Goal: Transaction & Acquisition: Purchase product/service

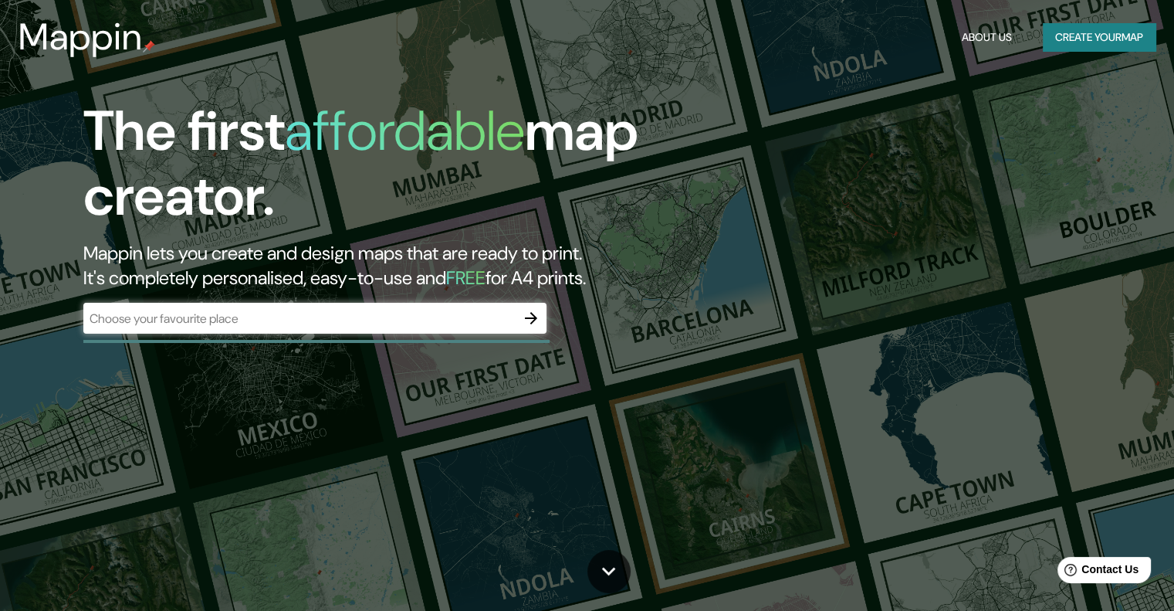
click at [211, 317] on input "text" at bounding box center [299, 319] width 432 height 18
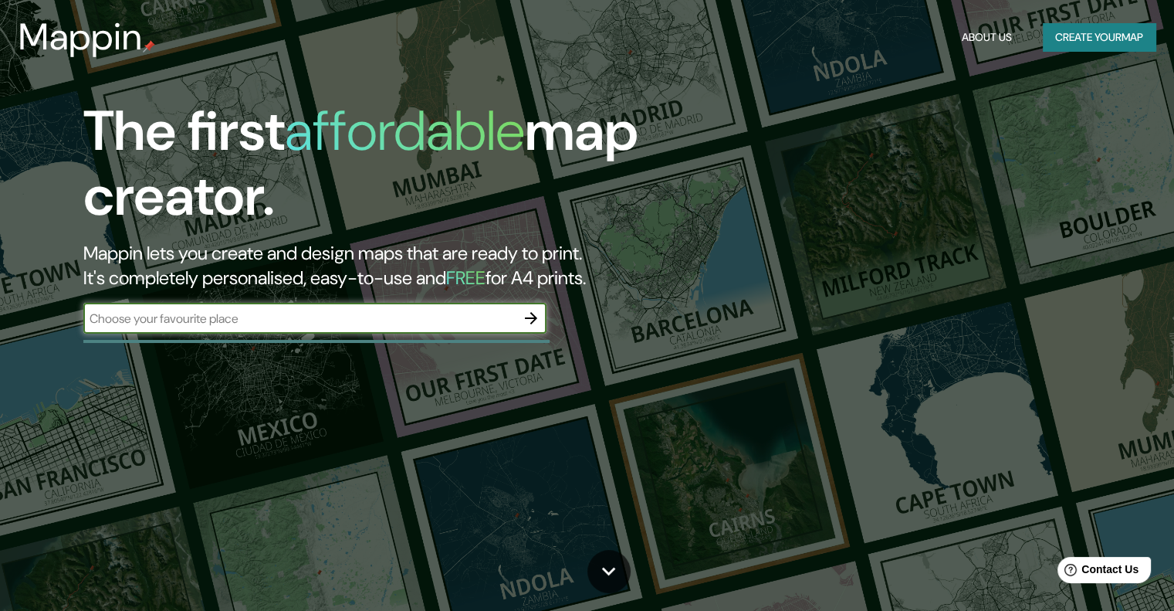
paste input "[PERSON_NAME] 1388"
type input "[PERSON_NAME] 1388"
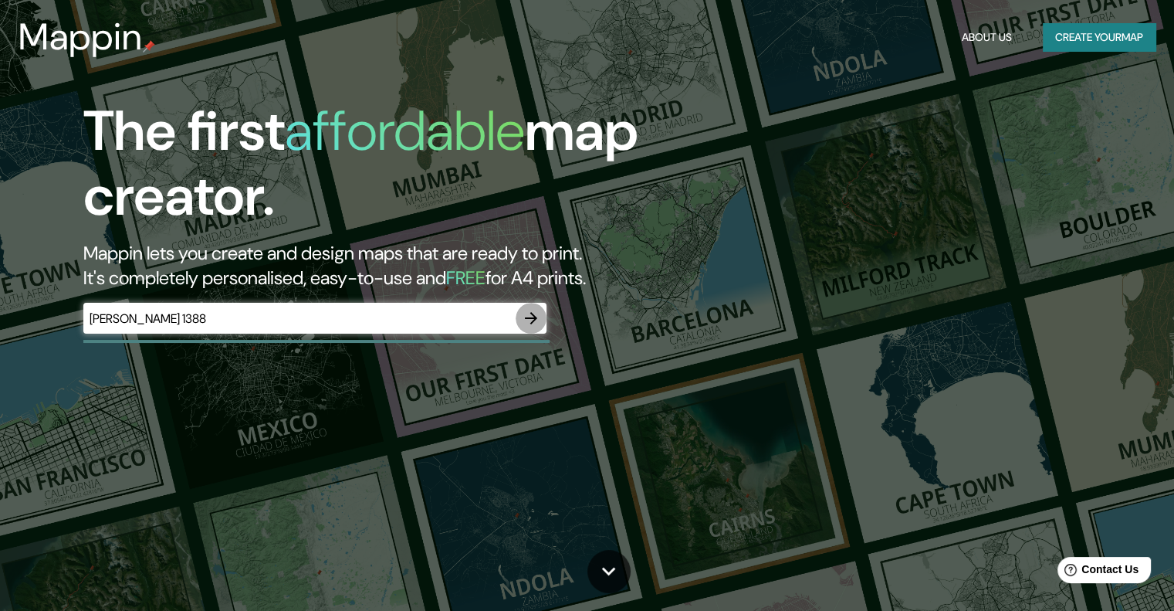
click at [529, 327] on button "button" at bounding box center [531, 318] width 31 height 31
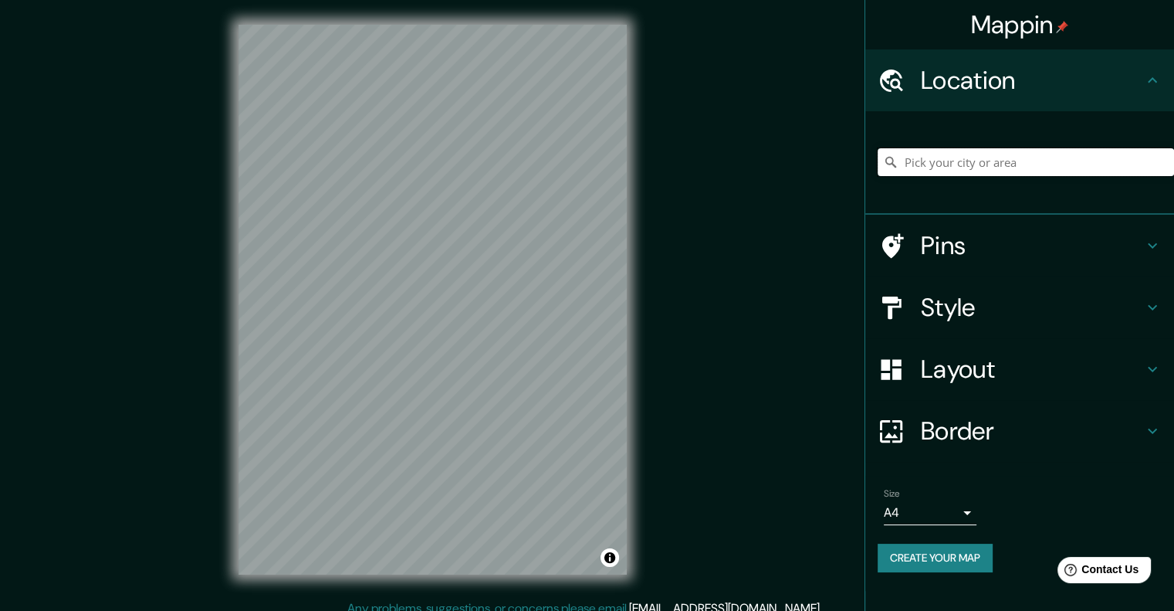
click at [929, 165] on input "Pick your city or area" at bounding box center [1026, 162] width 296 height 28
paste input "[PERSON_NAME] 1388"
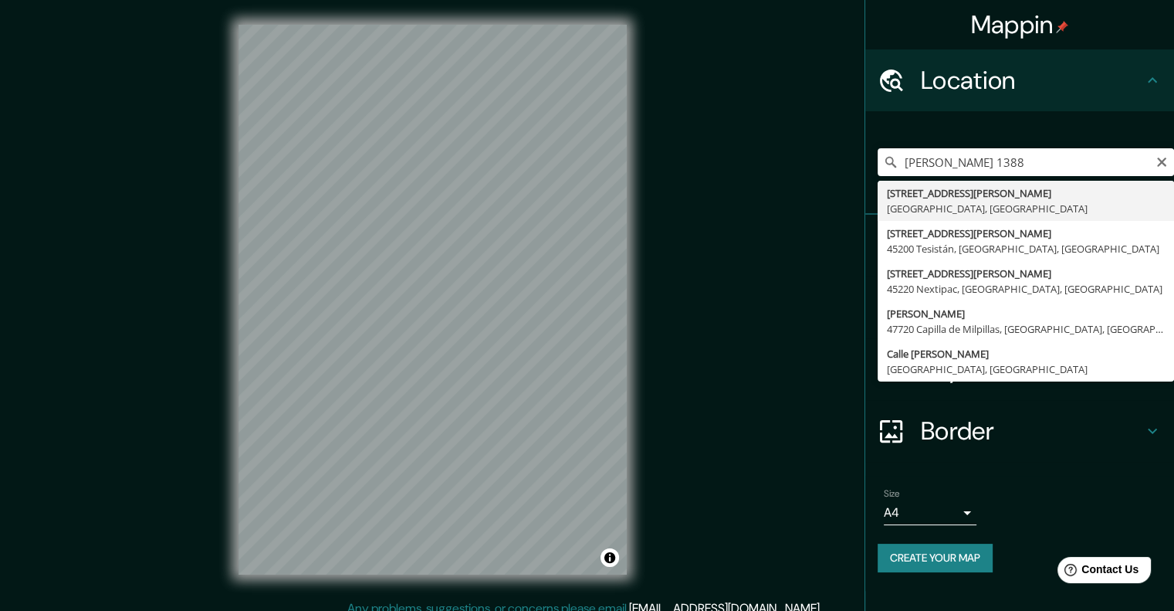
type input "[STREET_ADDRESS][PERSON_NAME]"
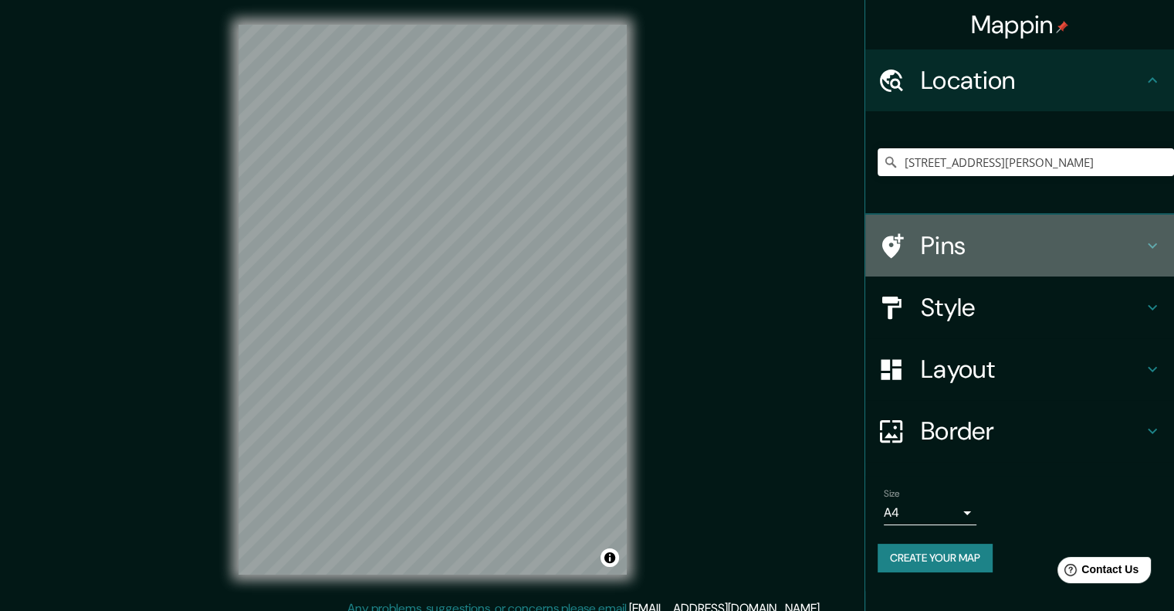
click at [899, 246] on icon at bounding box center [893, 245] width 22 height 25
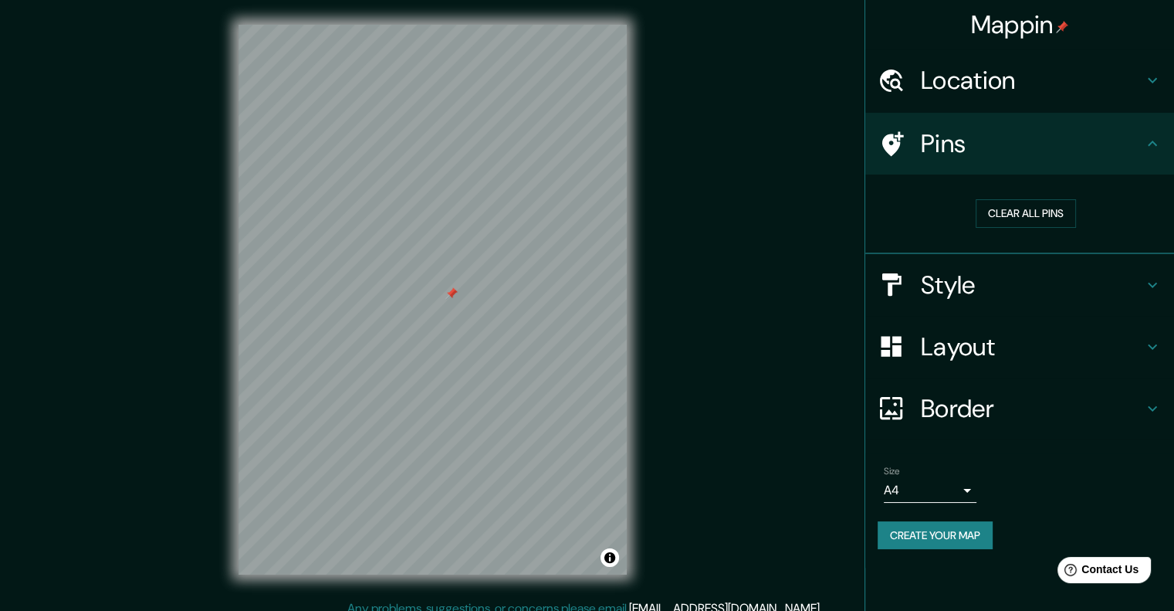
click at [1004, 280] on h4 "Style" at bounding box center [1032, 284] width 222 height 31
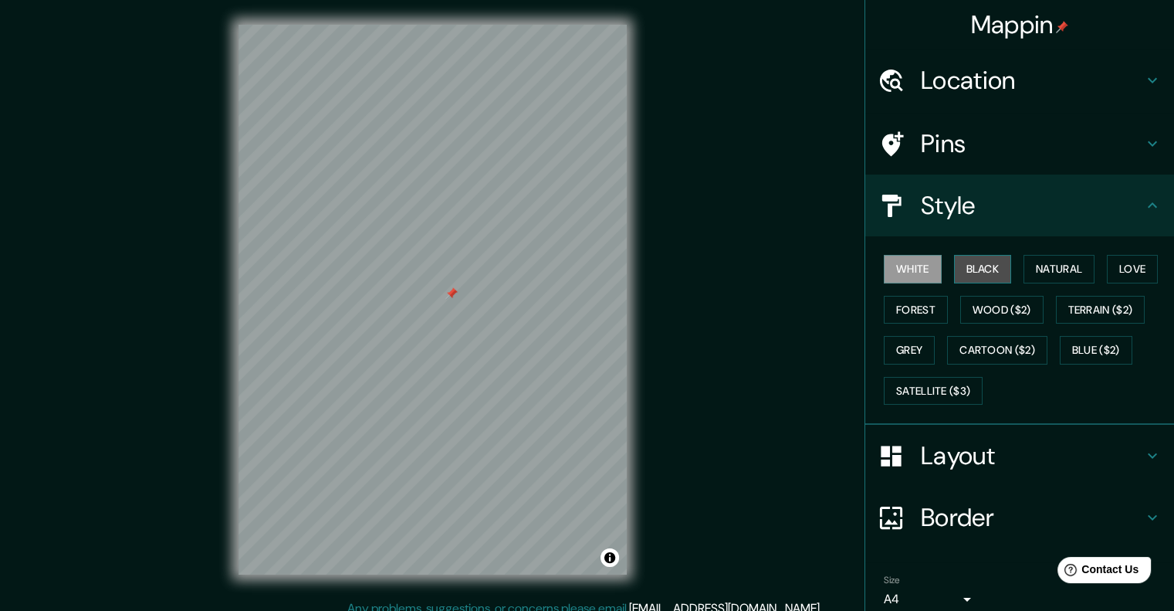
click at [977, 271] on button "Black" at bounding box center [983, 269] width 58 height 29
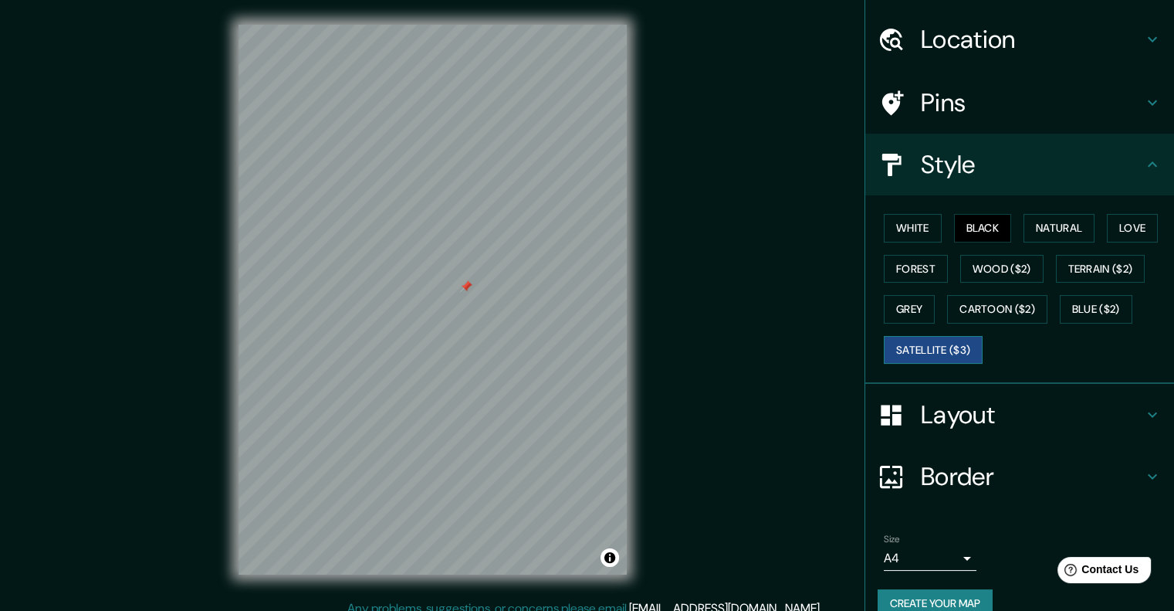
scroll to position [63, 0]
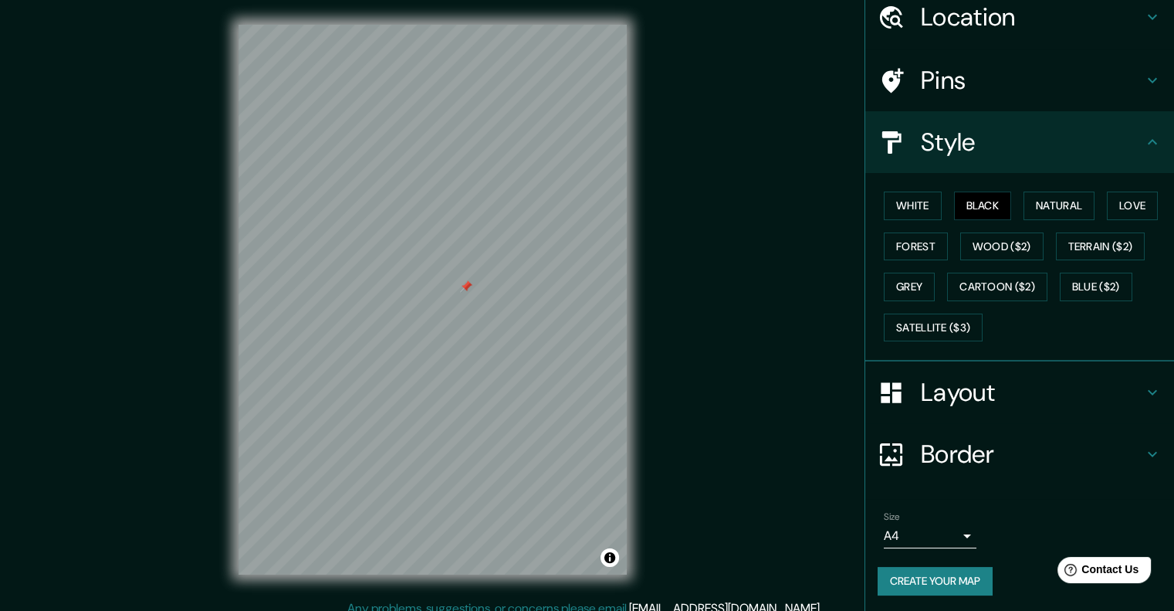
click at [976, 157] on h4 "Style" at bounding box center [1032, 142] width 222 height 31
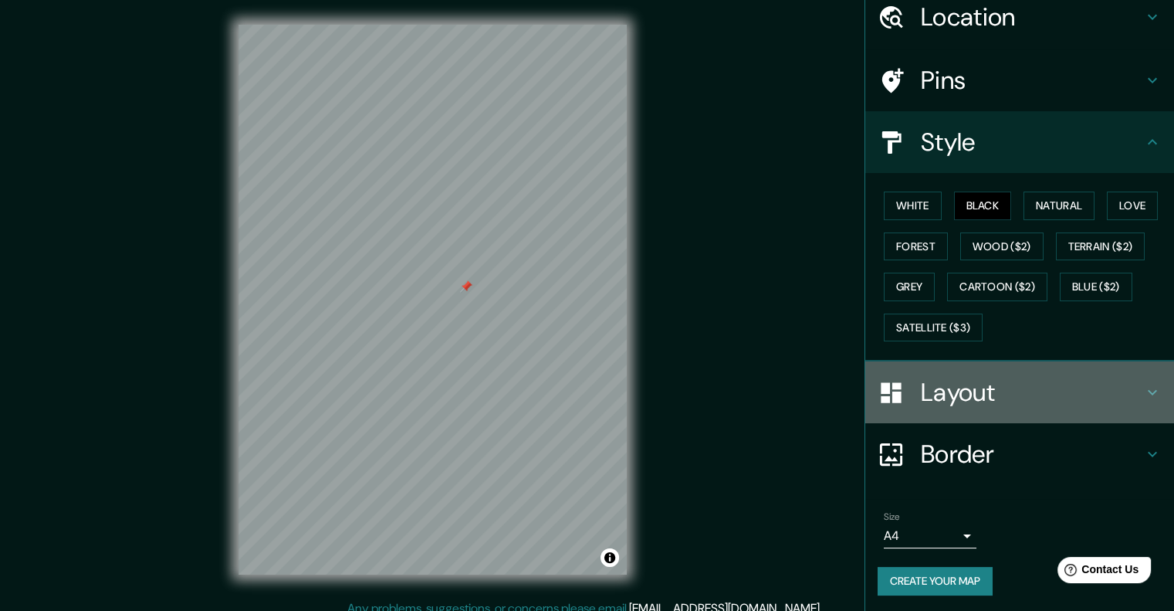
click at [958, 395] on h4 "Layout" at bounding box center [1032, 392] width 222 height 31
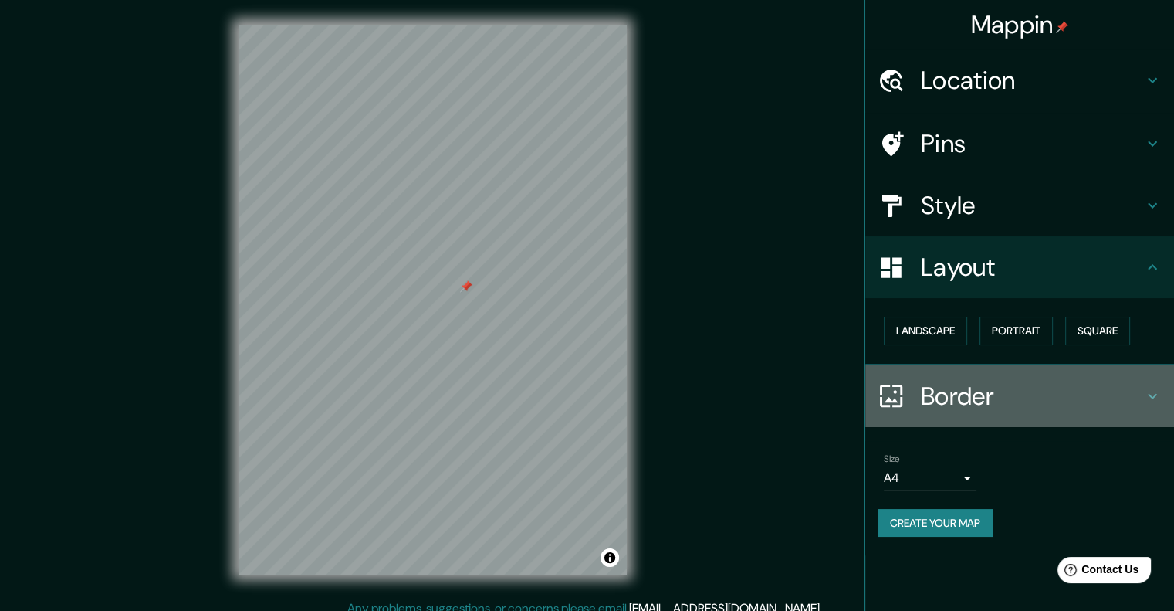
click at [971, 401] on h4 "Border" at bounding box center [1032, 396] width 222 height 31
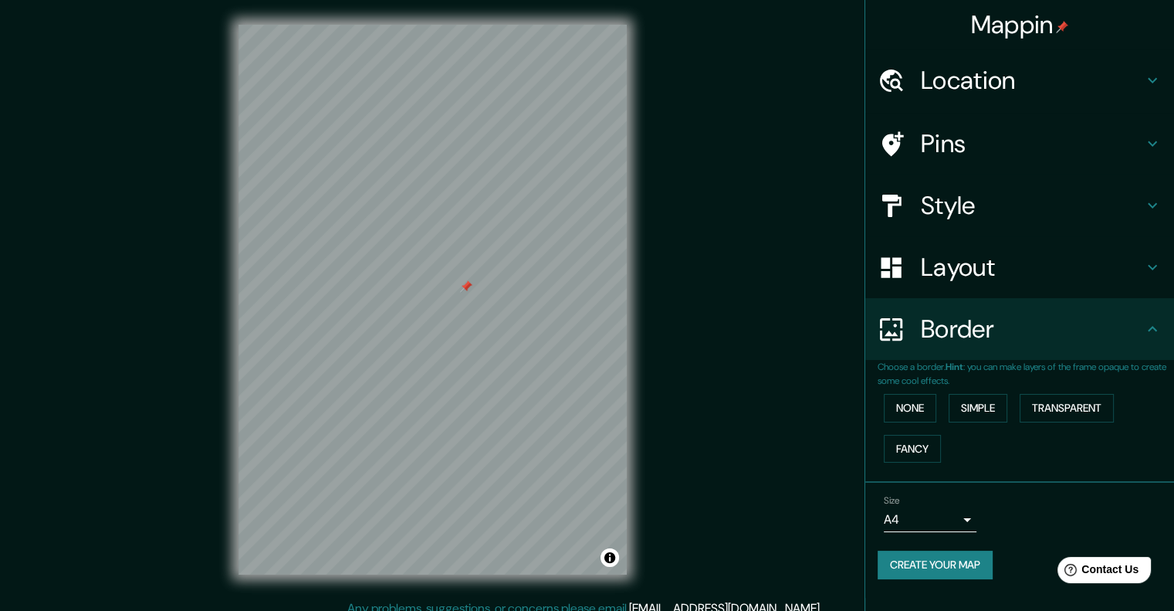
click at [911, 563] on button "Create your map" at bounding box center [935, 564] width 115 height 29
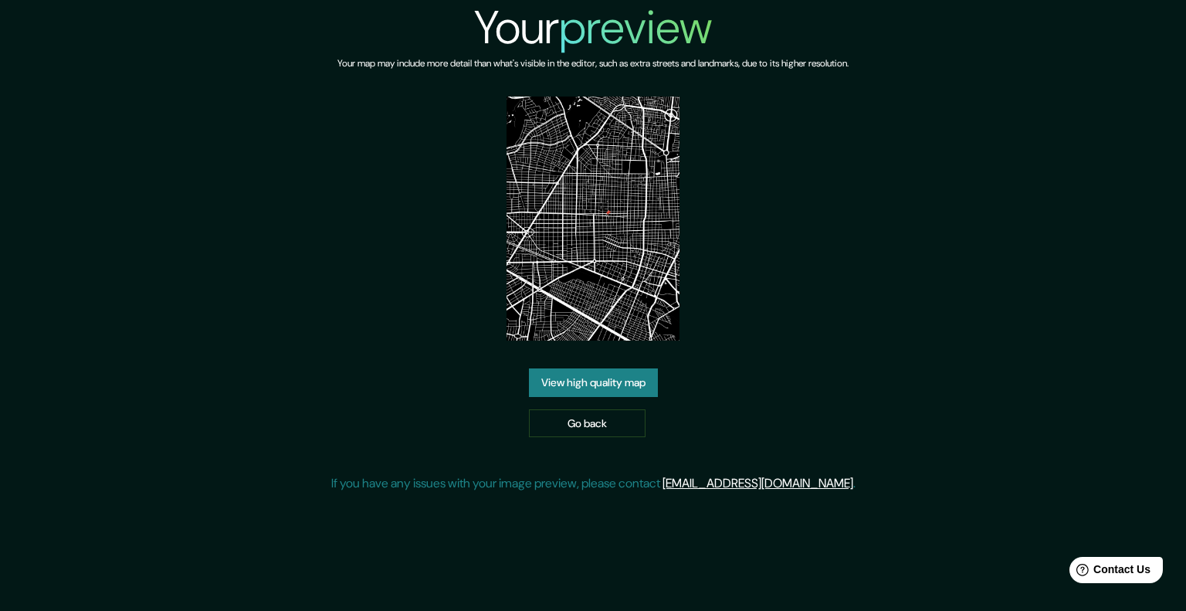
click at [632, 388] on link "View high quality map" at bounding box center [593, 382] width 129 height 29
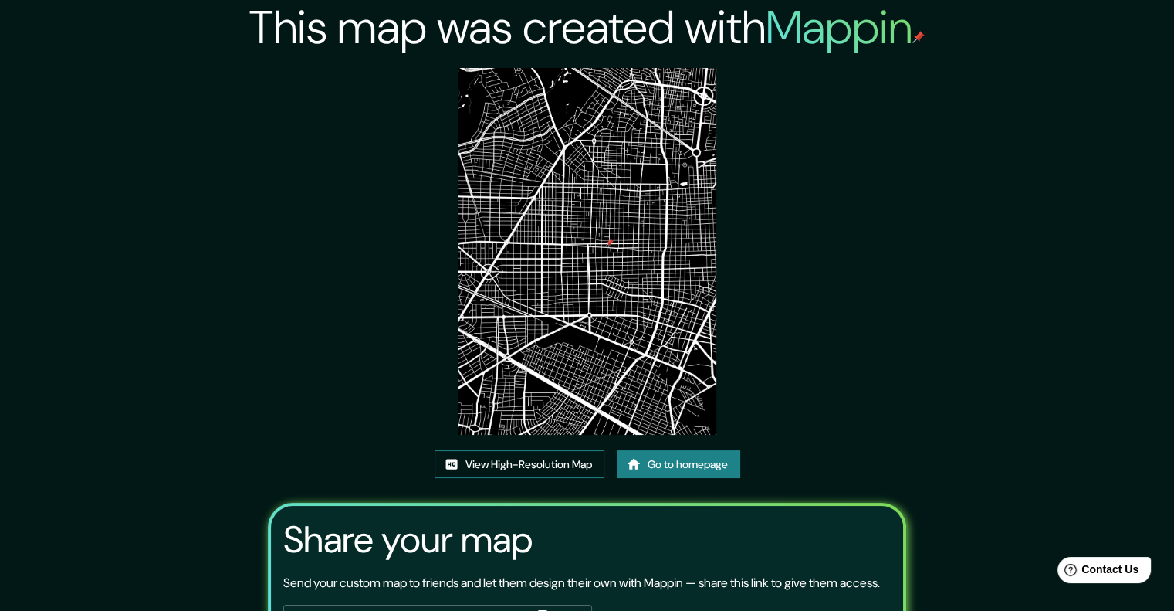
click at [549, 474] on link "View High-Resolution Map" at bounding box center [520, 464] width 170 height 29
